Goal: Information Seeking & Learning: Learn about a topic

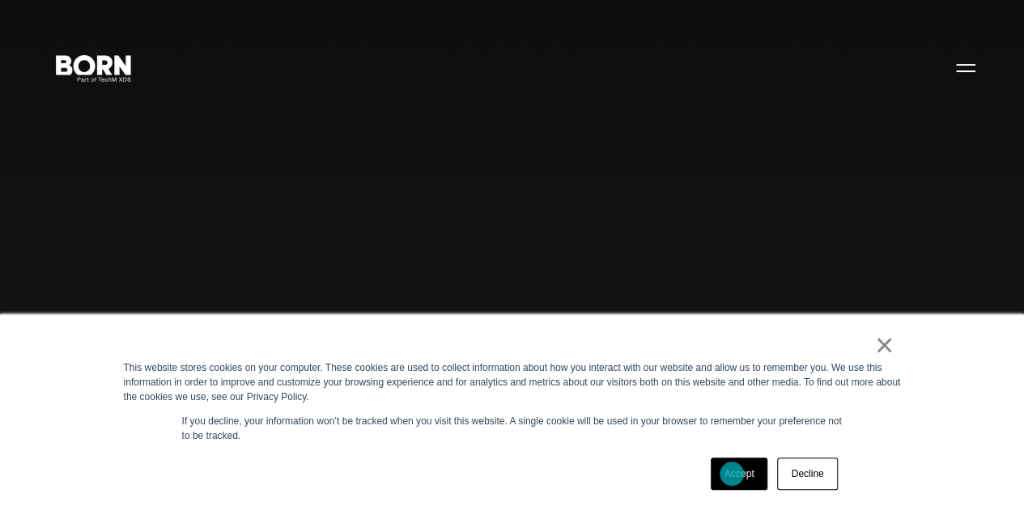
click at [732, 473] on link "Accept" at bounding box center [739, 473] width 57 height 32
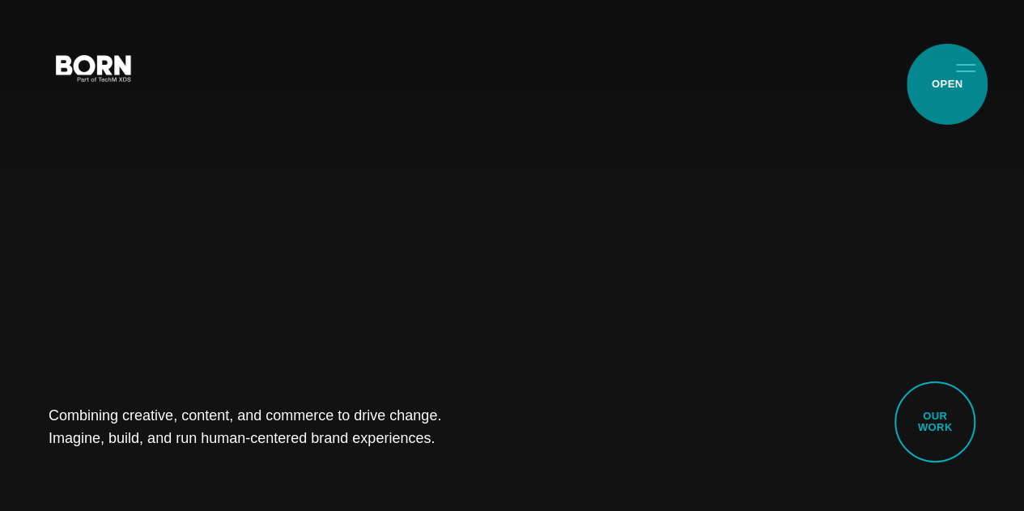
click at [946, 84] on button "Primary Menu" at bounding box center [965, 67] width 39 height 34
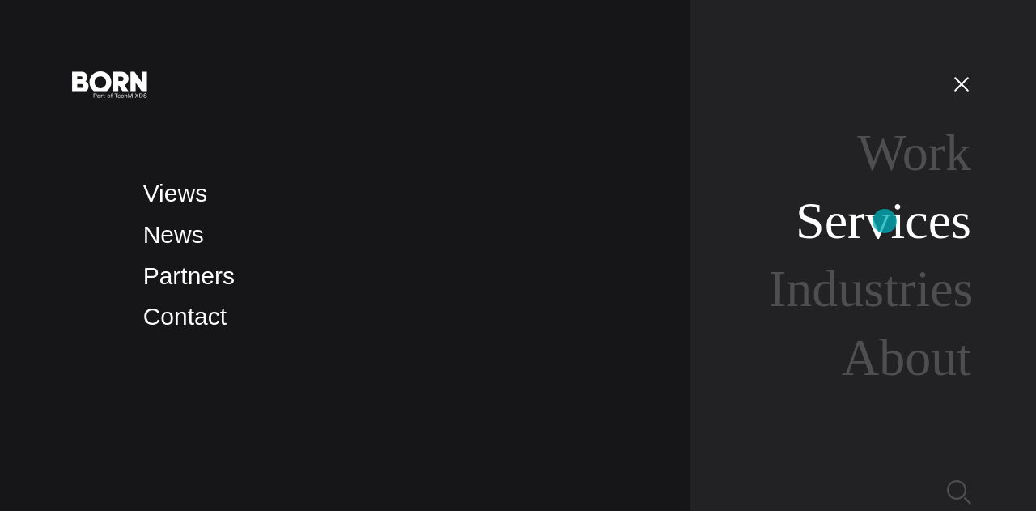
click at [885, 221] on link "Services" at bounding box center [884, 220] width 176 height 57
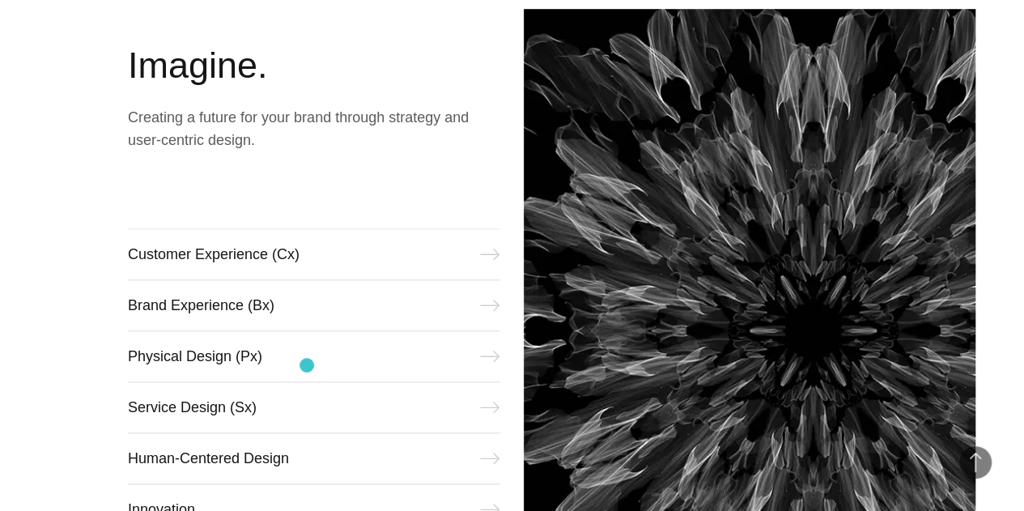
scroll to position [647, 0]
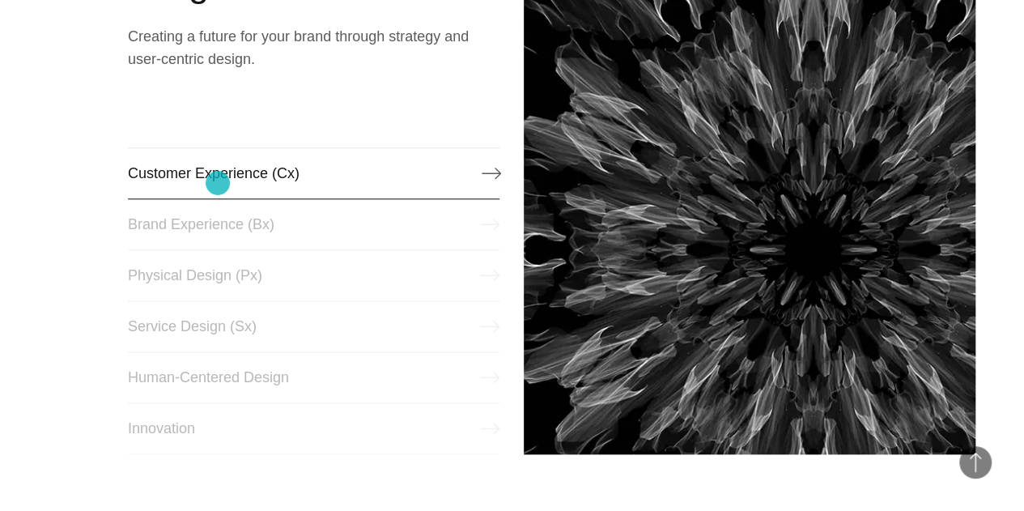
click at [218, 183] on link "Customer Experience (Cx)" at bounding box center [314, 173] width 372 height 52
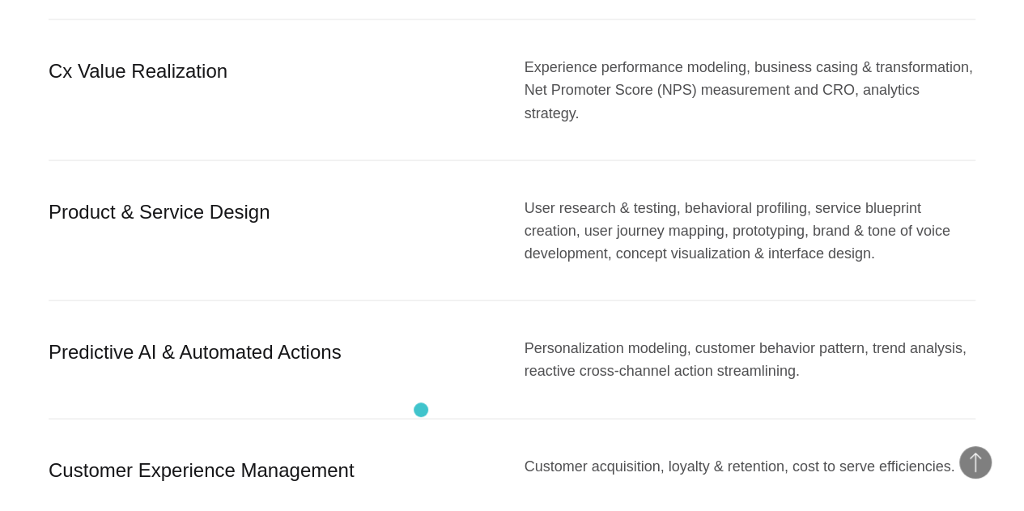
scroll to position [1669, 0]
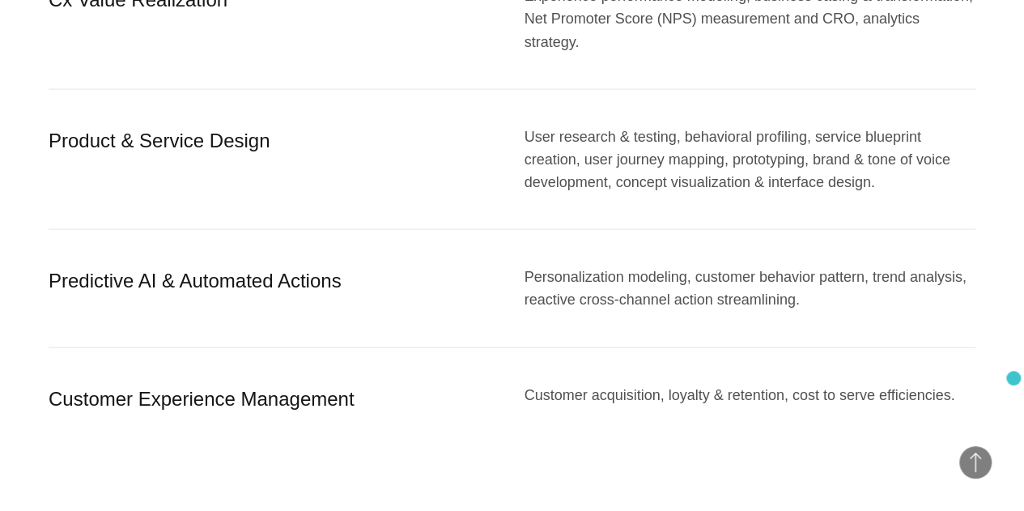
drag, startPoint x: 511, startPoint y: 303, endPoint x: 1013, endPoint y: 378, distance: 508.2
click at [1013, 378] on section "Solution Details Strategy & Consulting Market positioning & vision setting, roa…" at bounding box center [512, 146] width 1024 height 768
drag, startPoint x: 28, startPoint y: 193, endPoint x: 270, endPoint y: 237, distance: 245.9
click at [270, 237] on section "Solution Details Strategy & Consulting Market positioning & vision setting, roa…" at bounding box center [512, 146] width 1024 height 768
